Goal: Check status: Check status

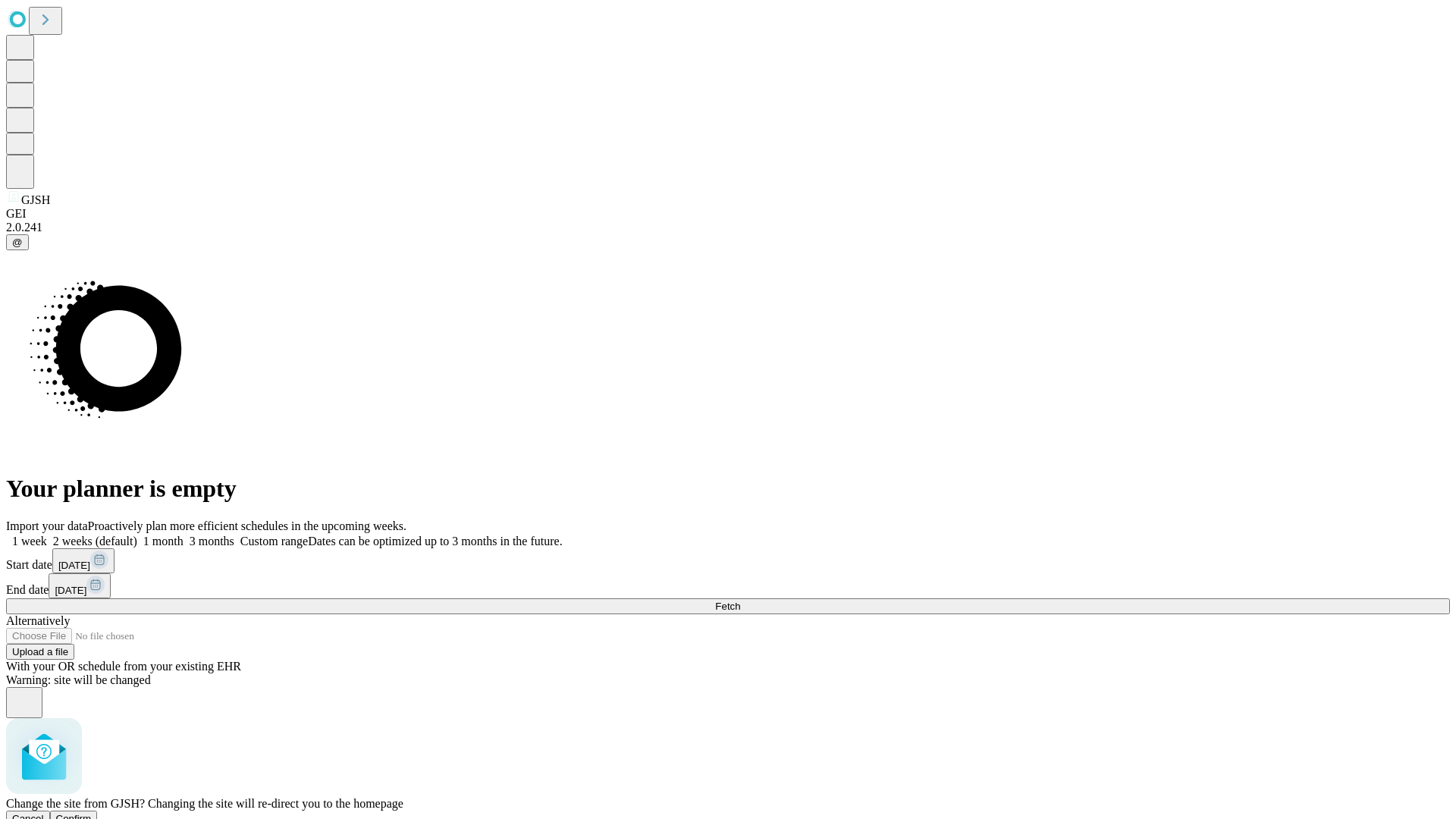
click at [92, 813] on span "Confirm" at bounding box center [74, 818] width 36 height 11
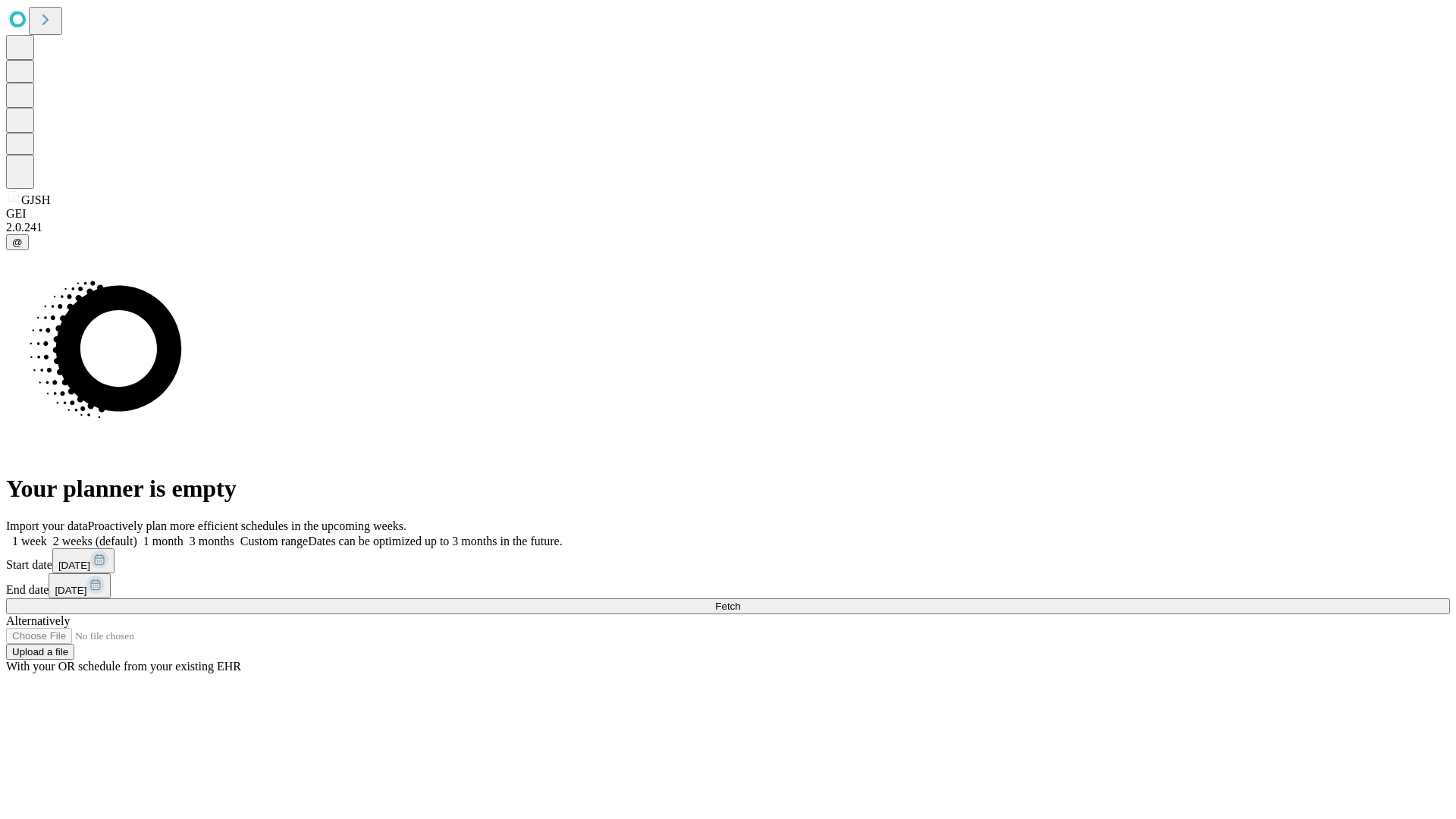
click at [137, 534] on label "2 weeks (default)" at bounding box center [92, 540] width 91 height 13
click at [740, 600] on span "Fetch" at bounding box center [727, 605] width 25 height 11
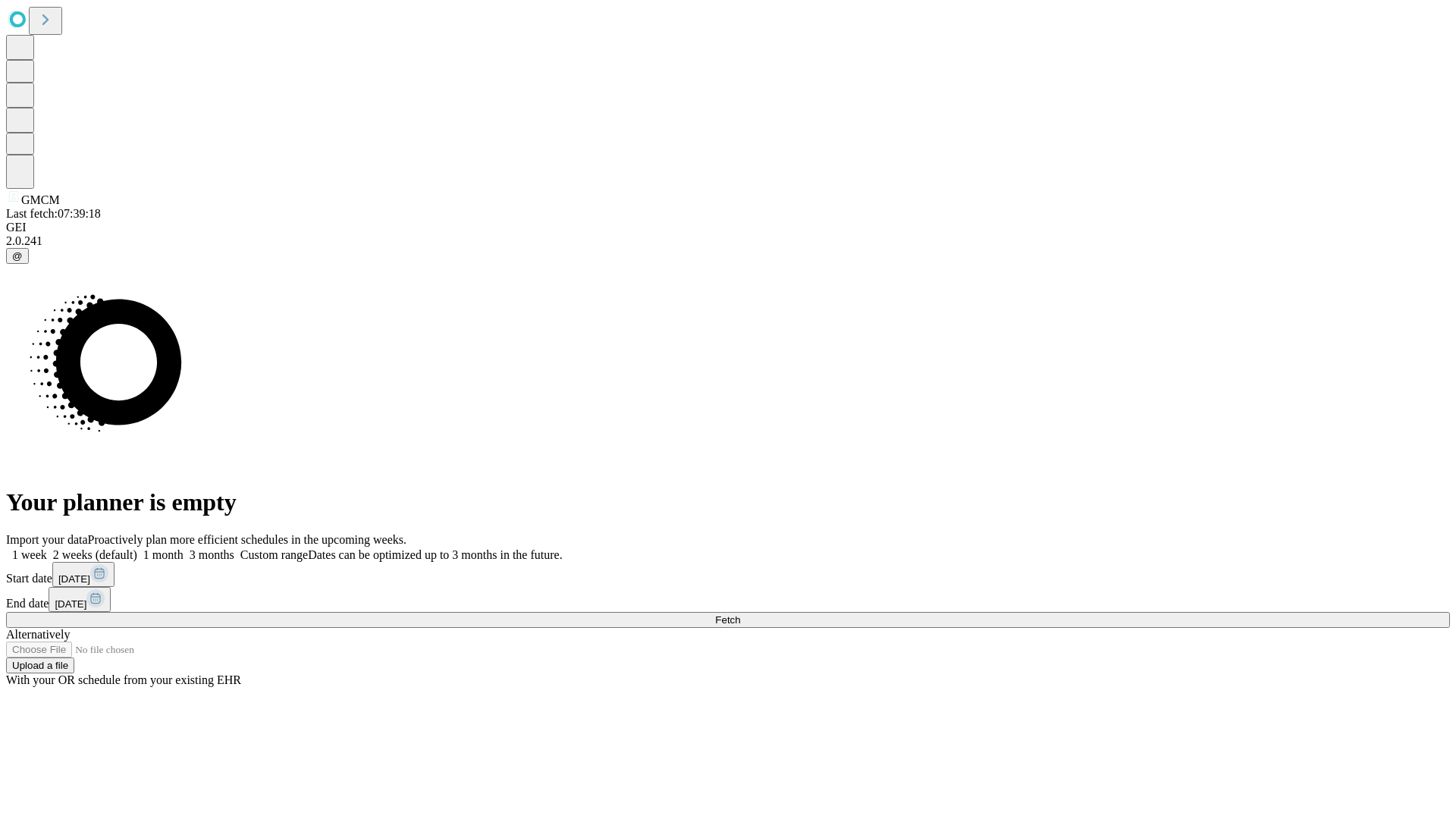
click at [137, 548] on label "2 weeks (default)" at bounding box center [92, 554] width 91 height 13
click at [740, 614] on span "Fetch" at bounding box center [727, 619] width 25 height 11
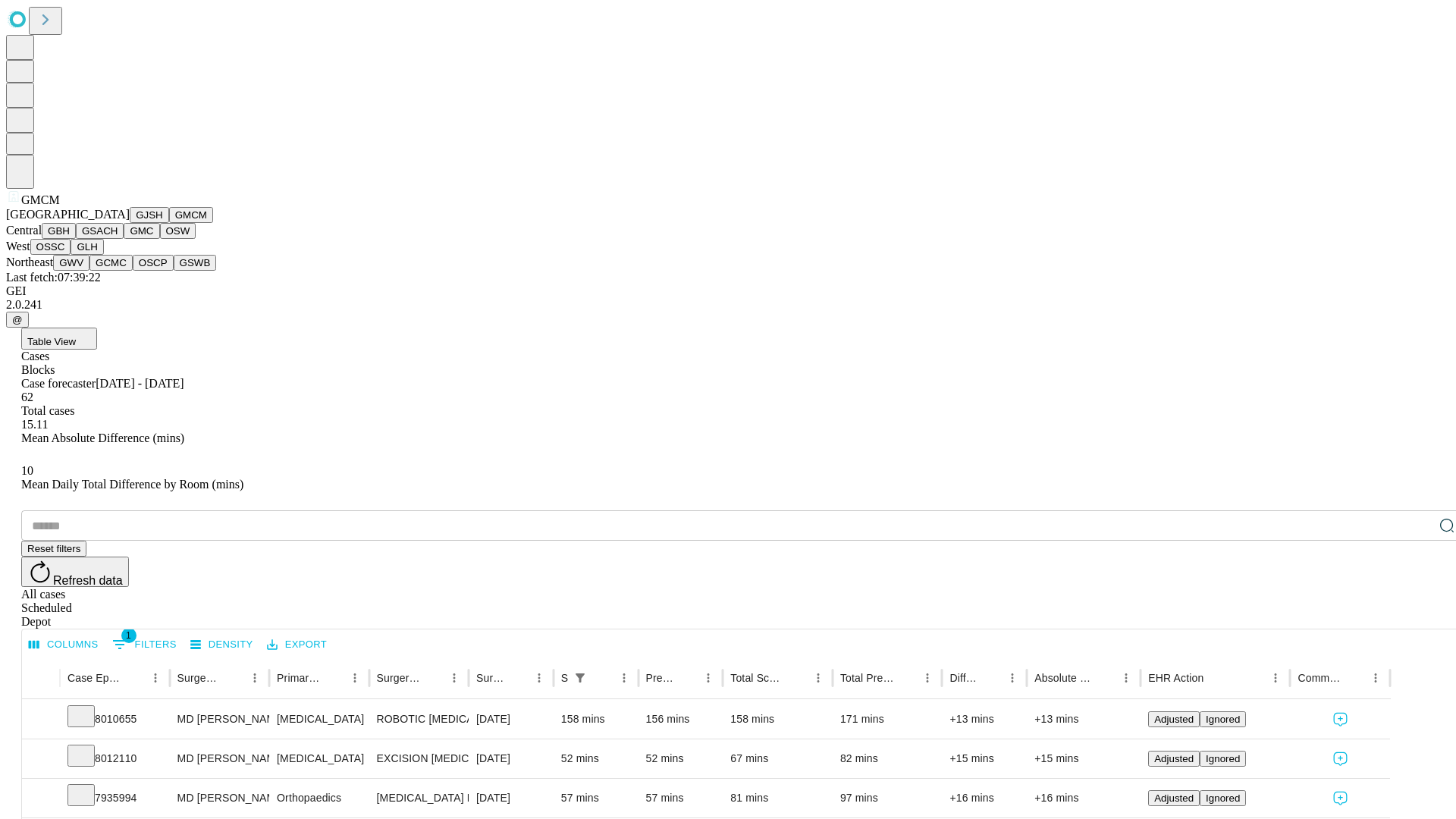
click at [76, 239] on button "GBH" at bounding box center [59, 231] width 34 height 16
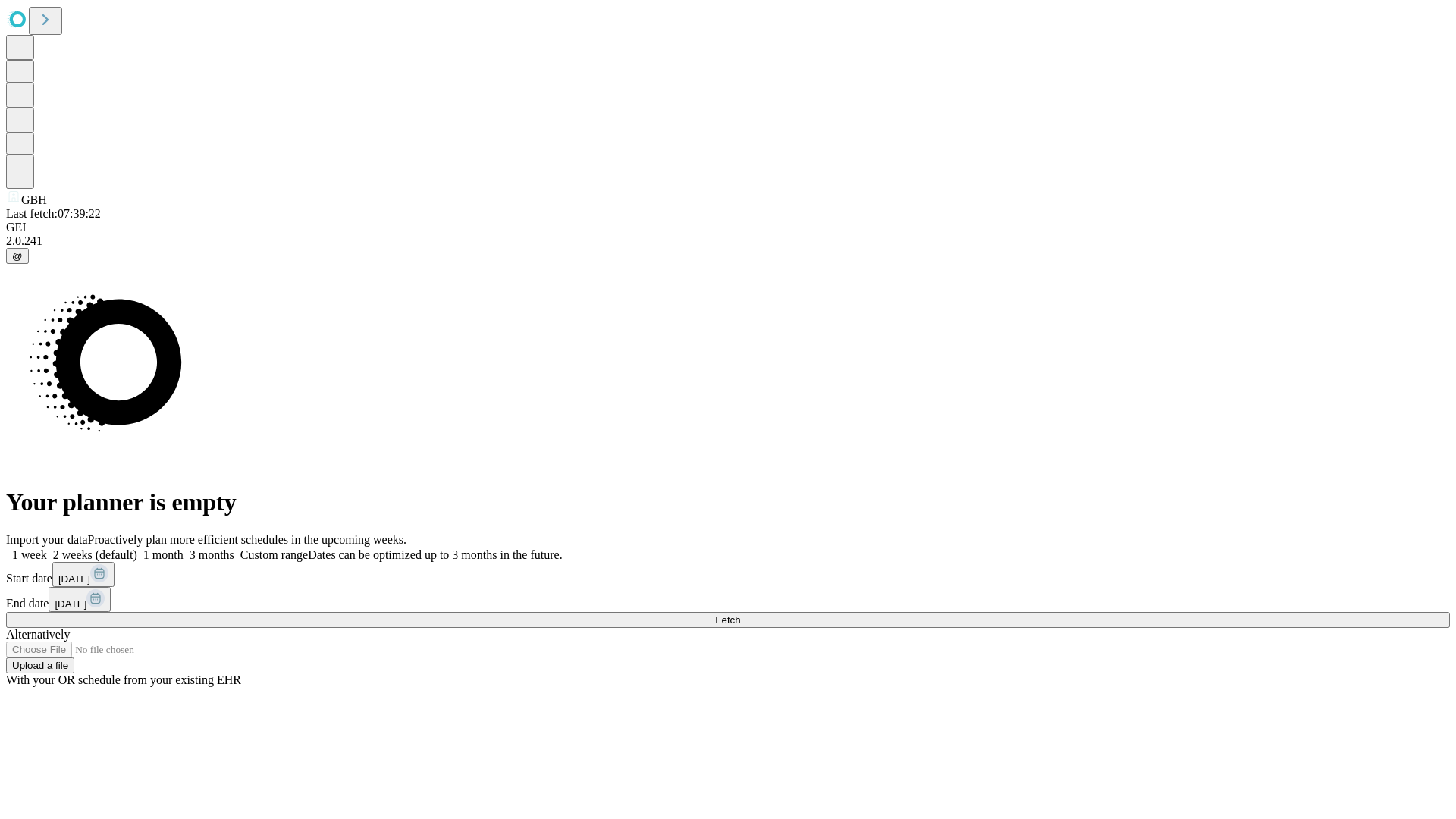
click at [137, 548] on label "2 weeks (default)" at bounding box center [92, 554] width 91 height 13
click at [740, 614] on span "Fetch" at bounding box center [727, 619] width 25 height 11
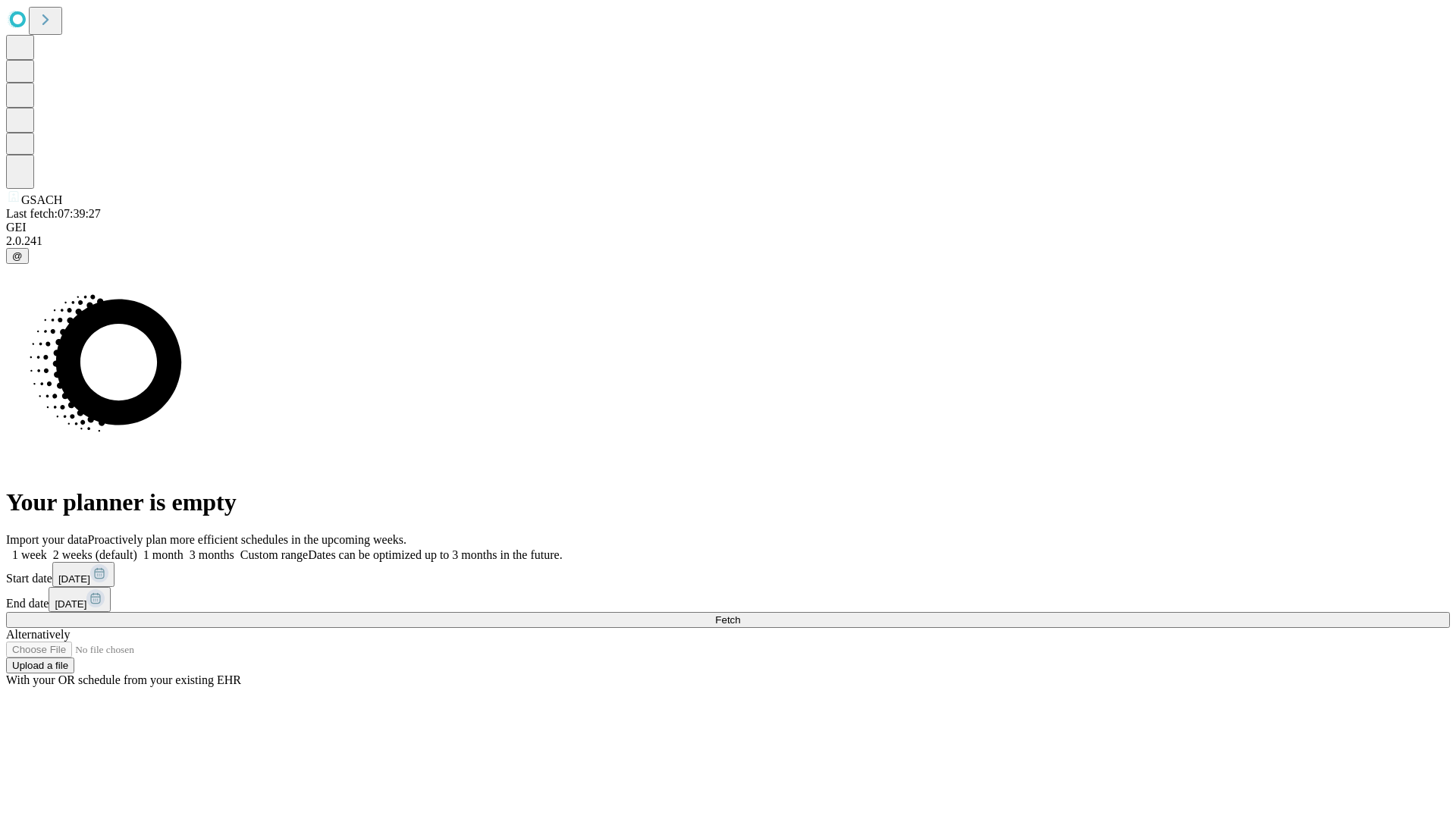
click at [137, 548] on label "2 weeks (default)" at bounding box center [92, 554] width 91 height 13
click at [740, 614] on span "Fetch" at bounding box center [727, 619] width 25 height 11
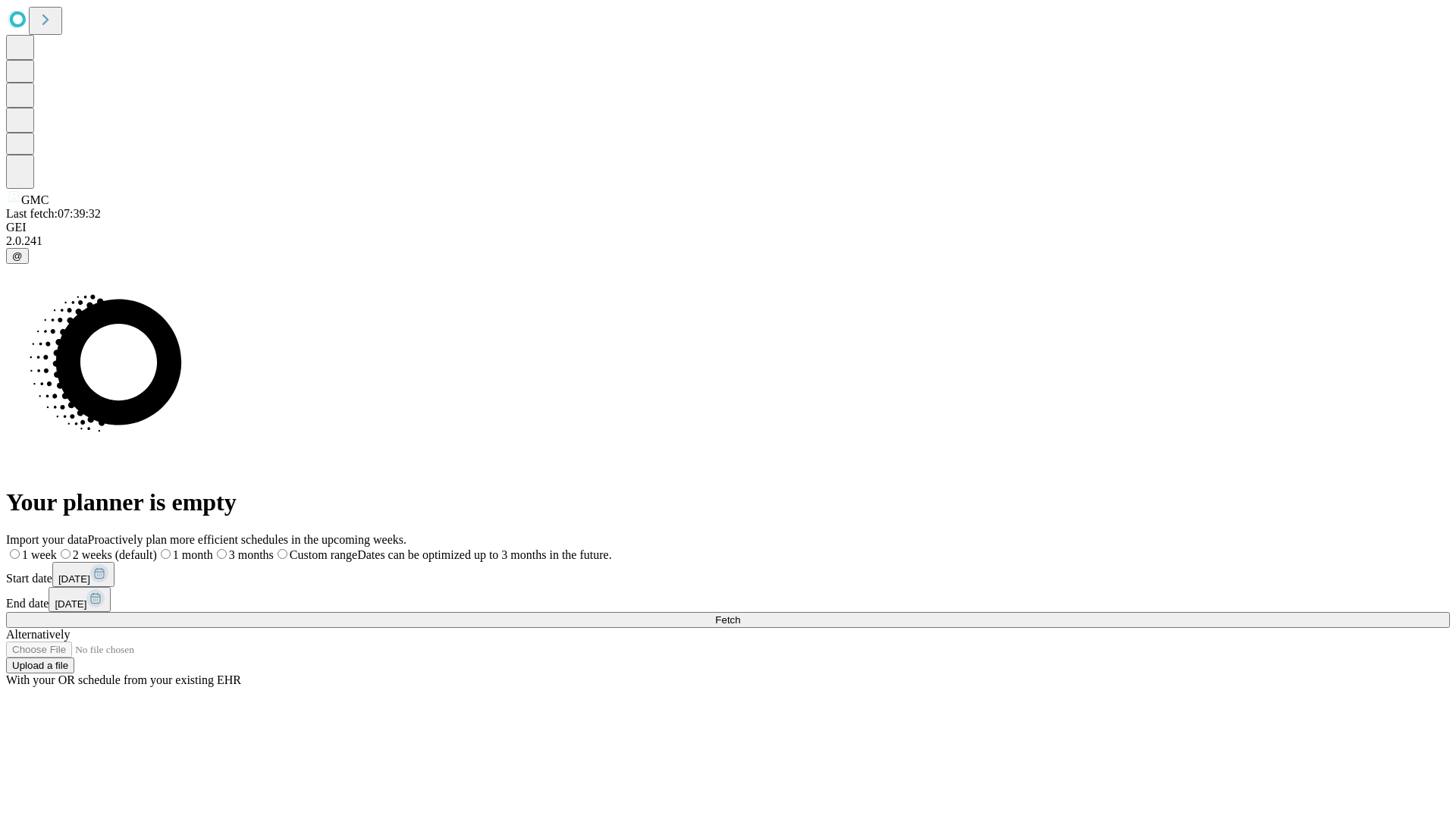
click at [157, 548] on label "2 weeks (default)" at bounding box center [106, 554] width 101 height 13
click at [740, 614] on span "Fetch" at bounding box center [727, 619] width 25 height 11
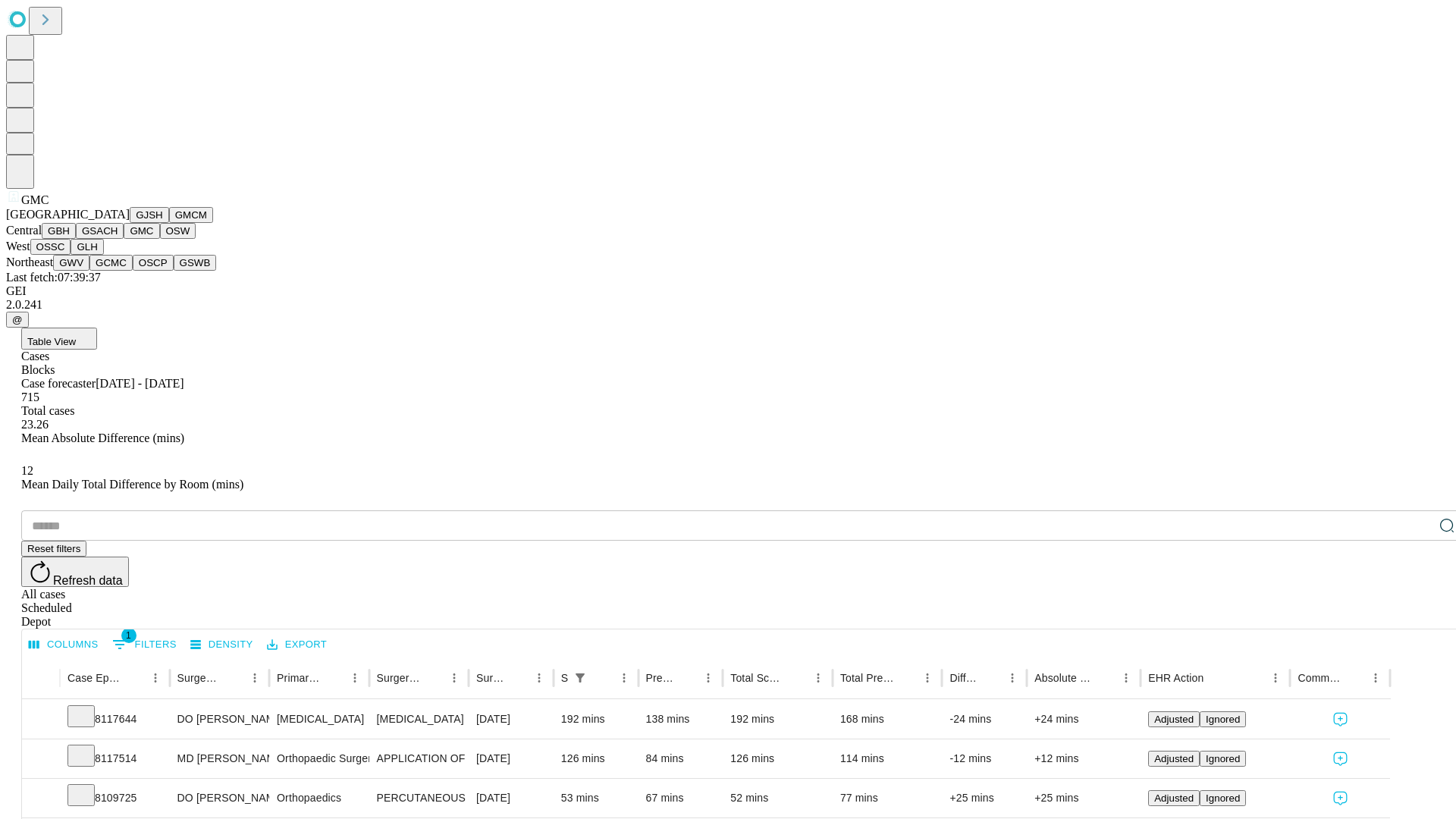
click at [160, 239] on button "OSW" at bounding box center [178, 231] width 37 height 16
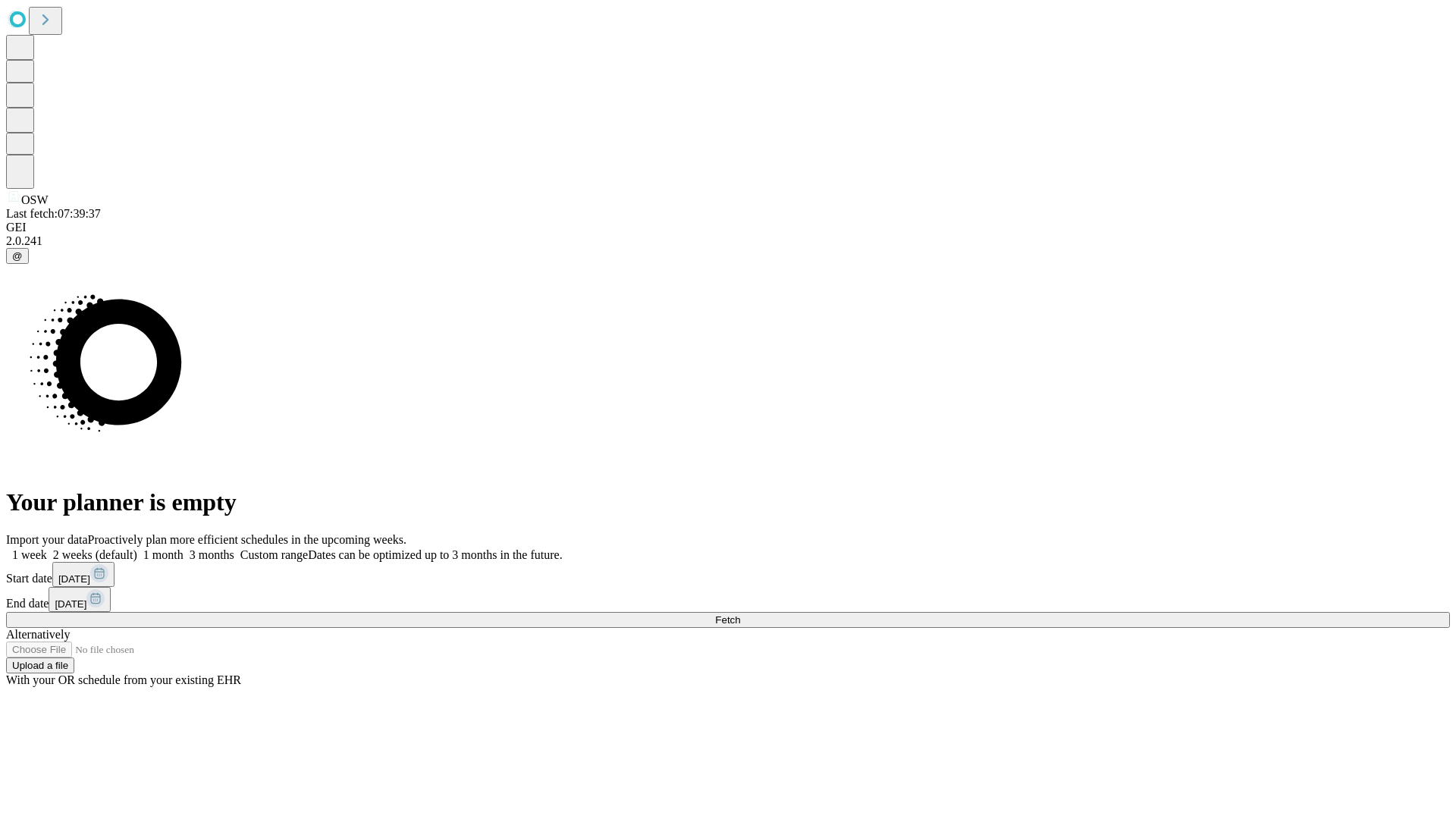
click at [137, 548] on label "2 weeks (default)" at bounding box center [92, 554] width 91 height 13
click at [740, 614] on span "Fetch" at bounding box center [727, 619] width 25 height 11
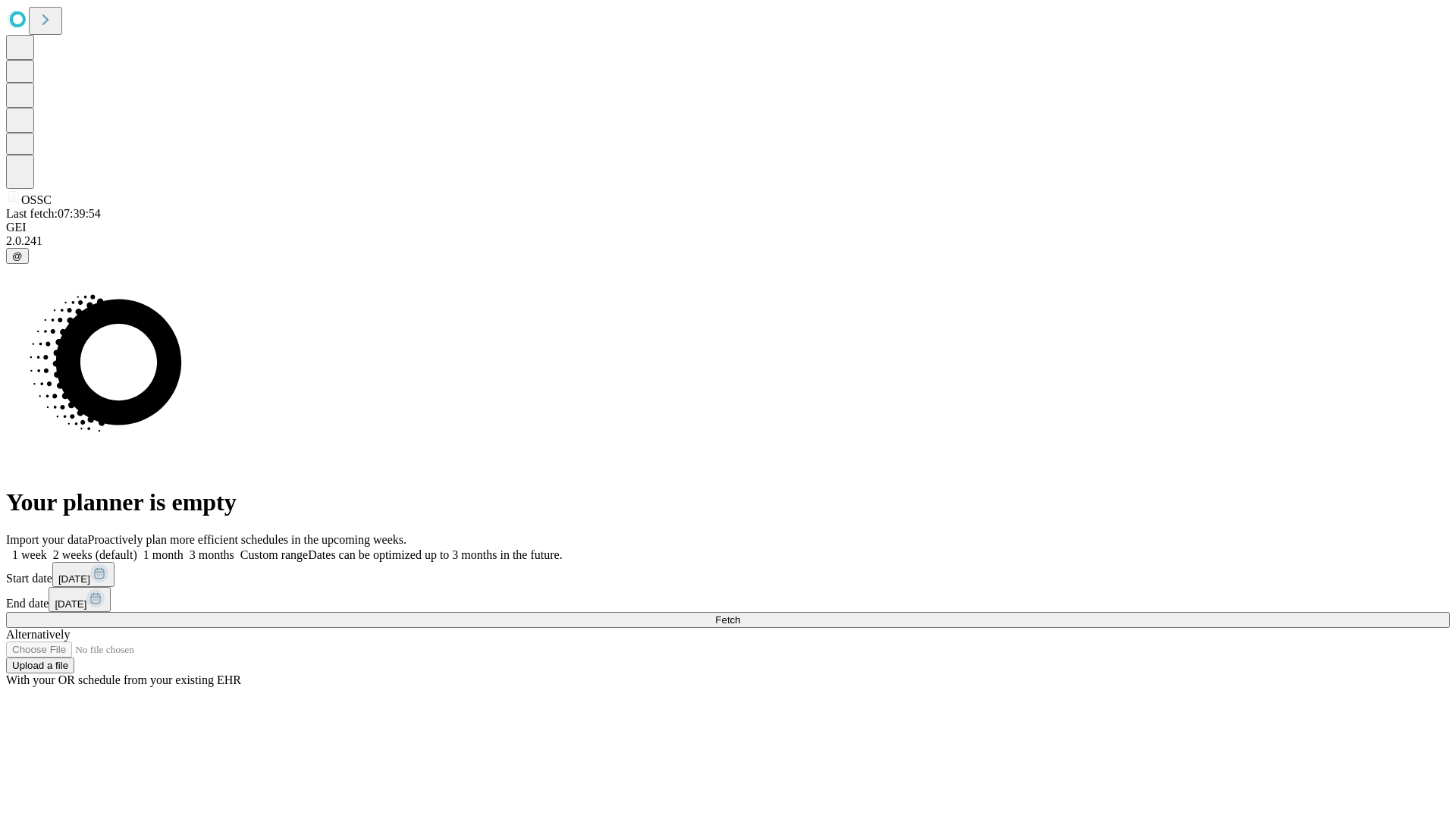
click at [137, 548] on label "2 weeks (default)" at bounding box center [92, 554] width 91 height 13
click at [740, 614] on span "Fetch" at bounding box center [727, 619] width 25 height 11
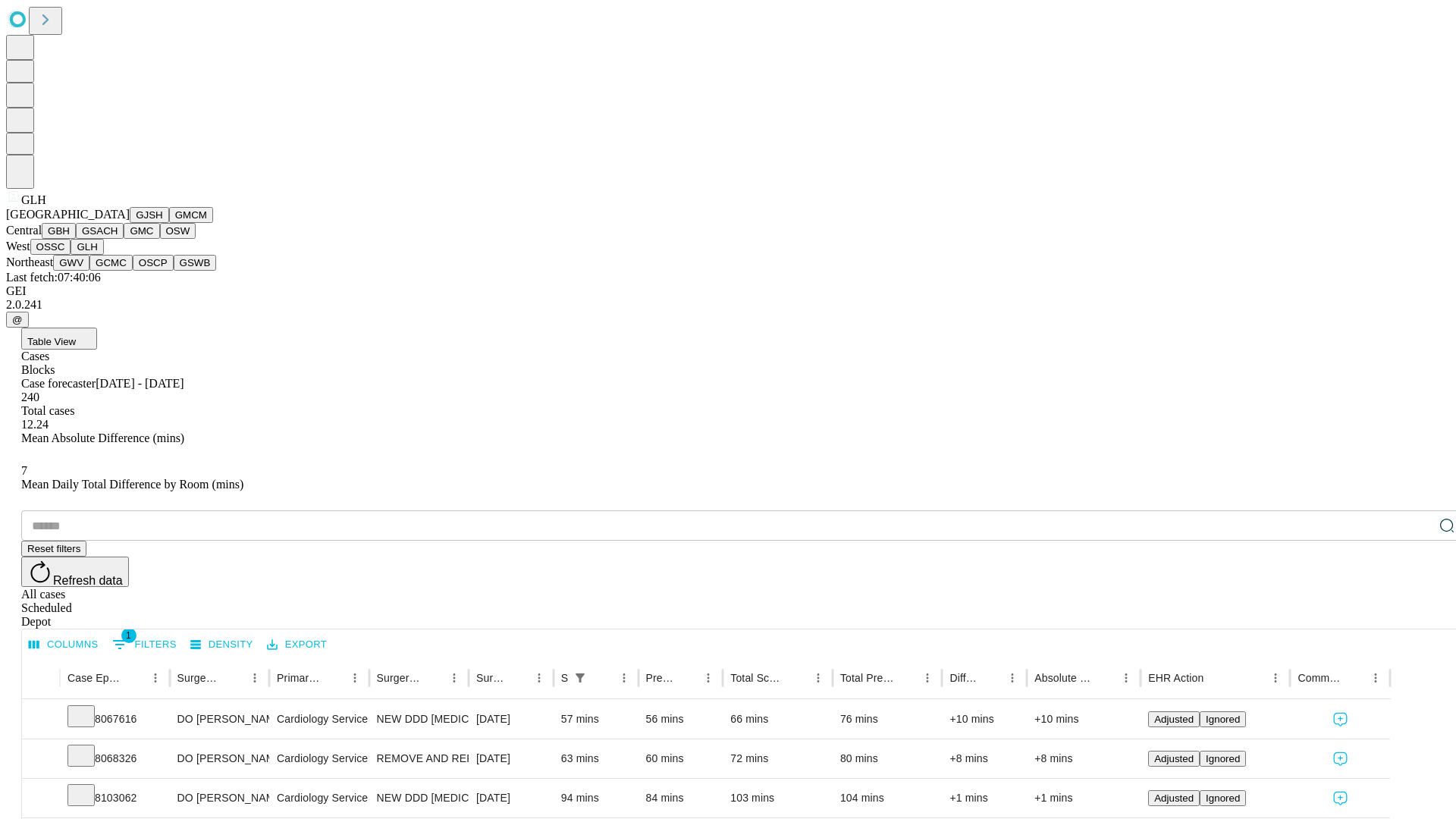
click at [90, 271] on button "GWV" at bounding box center [71, 263] width 37 height 16
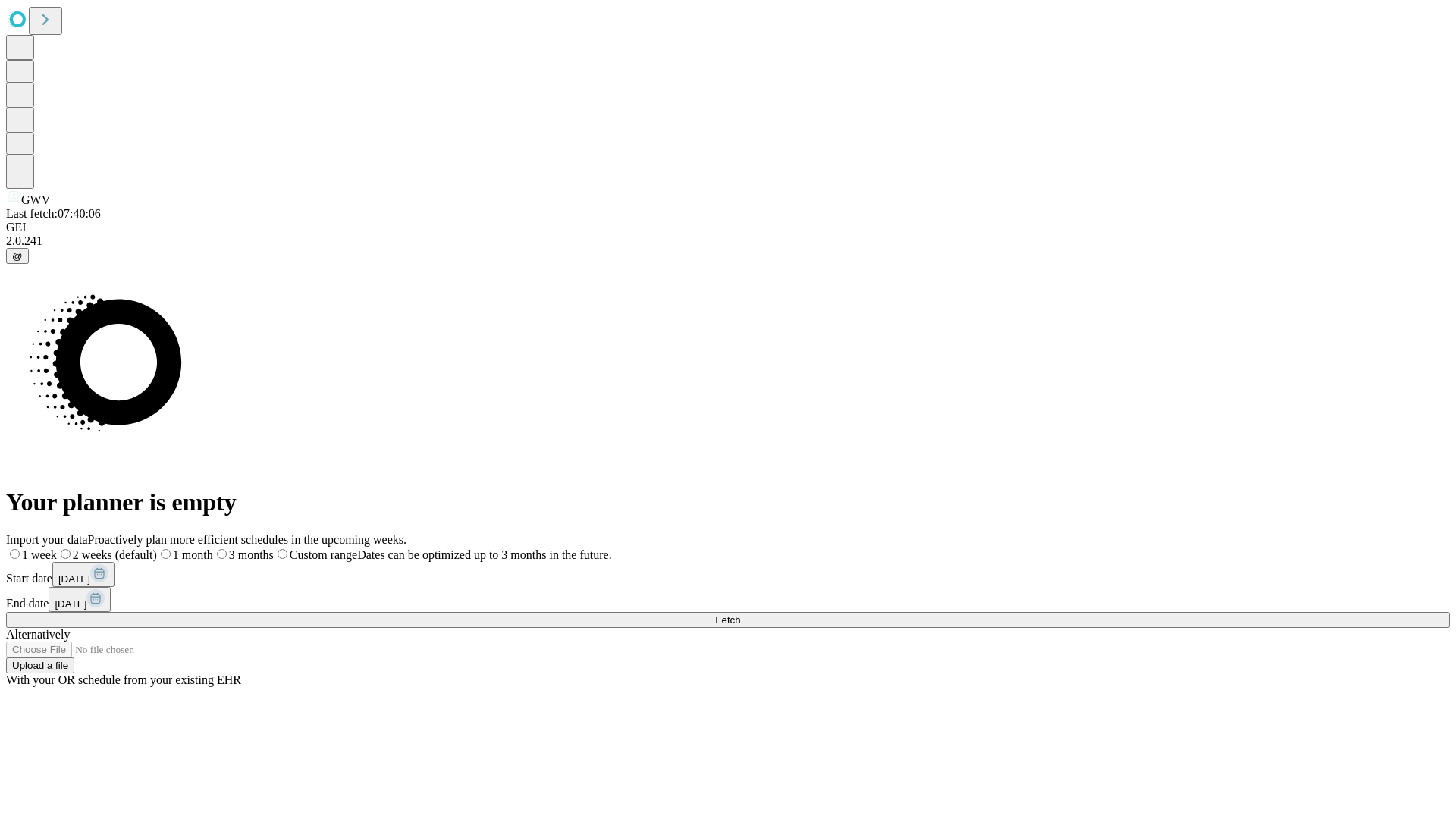
click at [740, 614] on span "Fetch" at bounding box center [727, 619] width 25 height 11
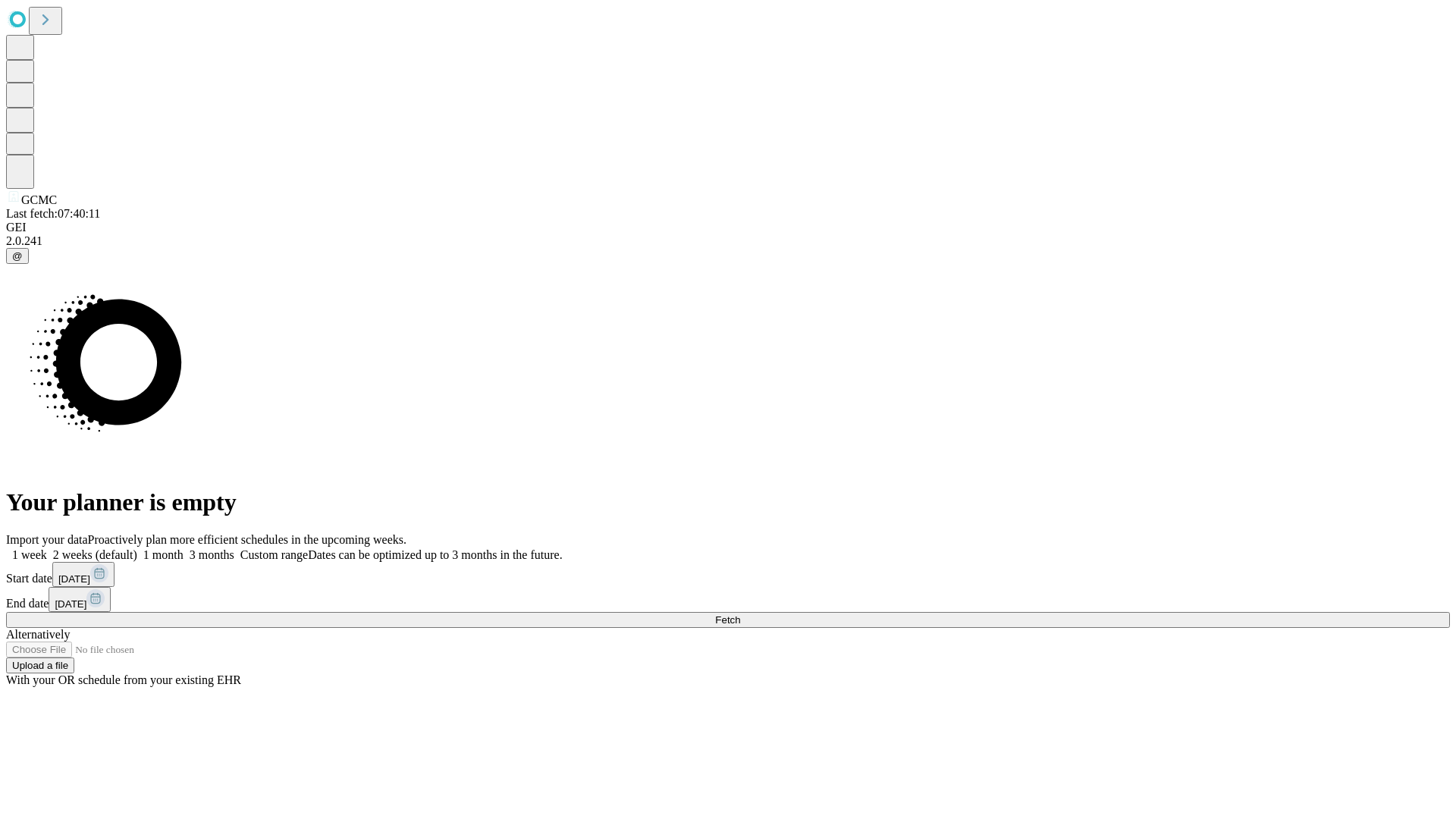
click at [137, 548] on label "2 weeks (default)" at bounding box center [92, 554] width 91 height 13
click at [740, 614] on span "Fetch" at bounding box center [727, 619] width 25 height 11
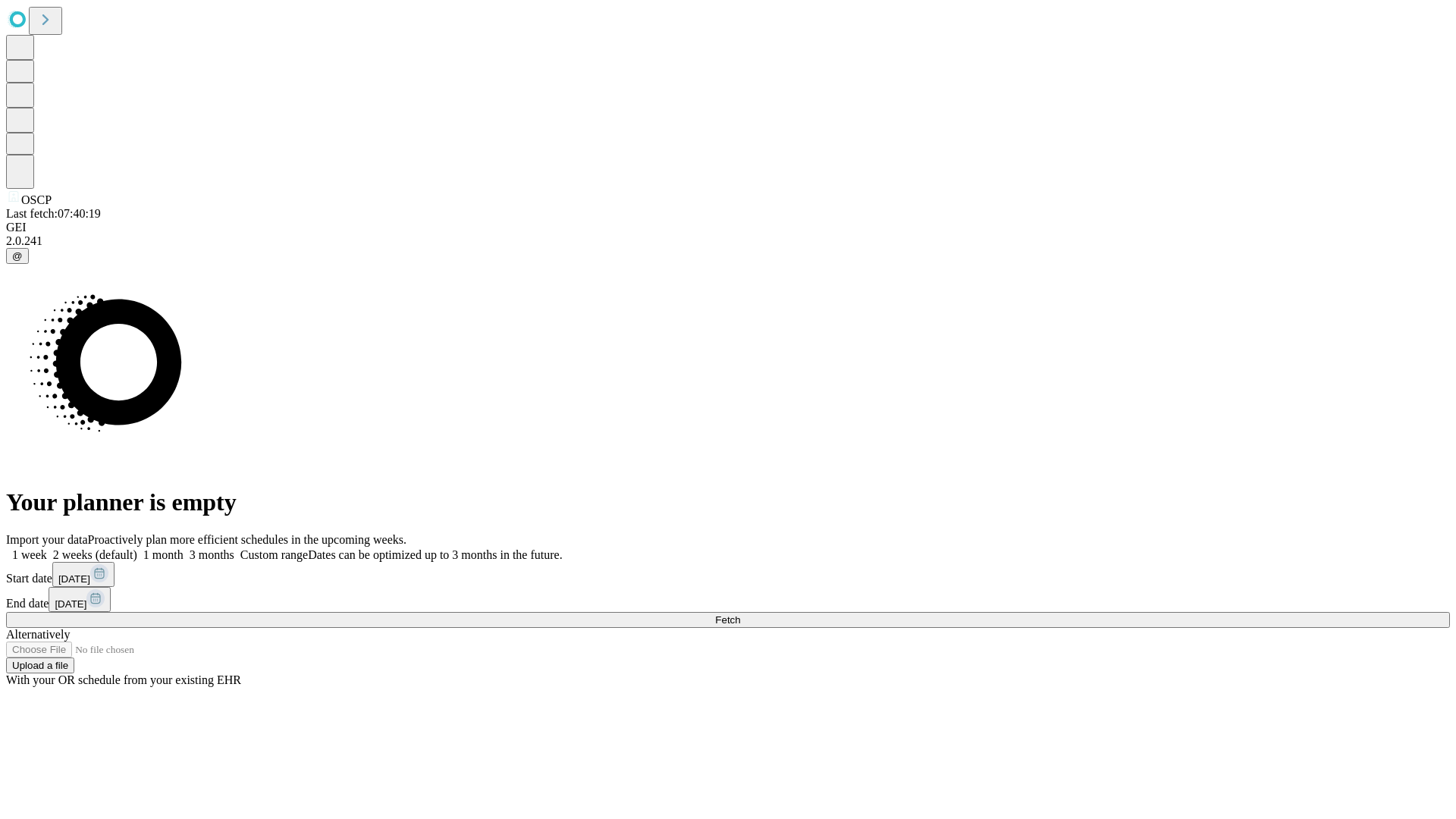
click at [137, 548] on label "2 weeks (default)" at bounding box center [92, 554] width 91 height 13
click at [740, 614] on span "Fetch" at bounding box center [727, 619] width 25 height 11
